Goal: Information Seeking & Learning: Learn about a topic

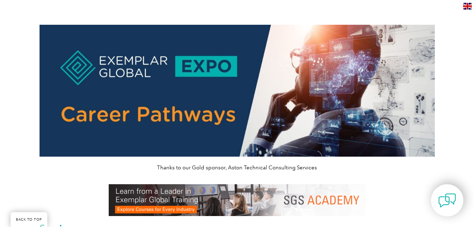
scroll to position [337, 0]
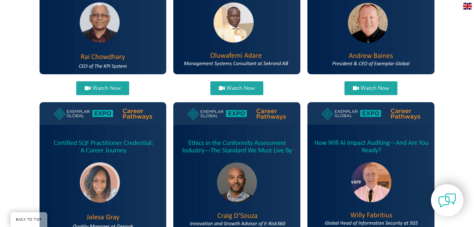
click at [237, 78] on div "Watch Now Watch Now" at bounding box center [237, 98] width 134 height 319
click at [239, 89] on span "Watch Now" at bounding box center [241, 87] width 28 height 5
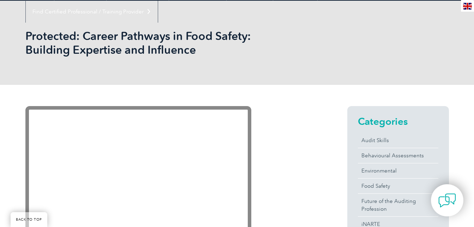
scroll to position [212, 0]
